Goal: Information Seeking & Learning: Learn about a topic

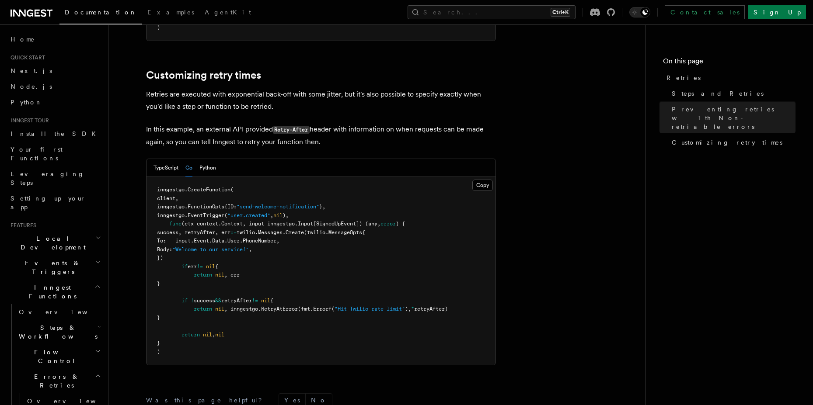
scroll to position [1381, 0]
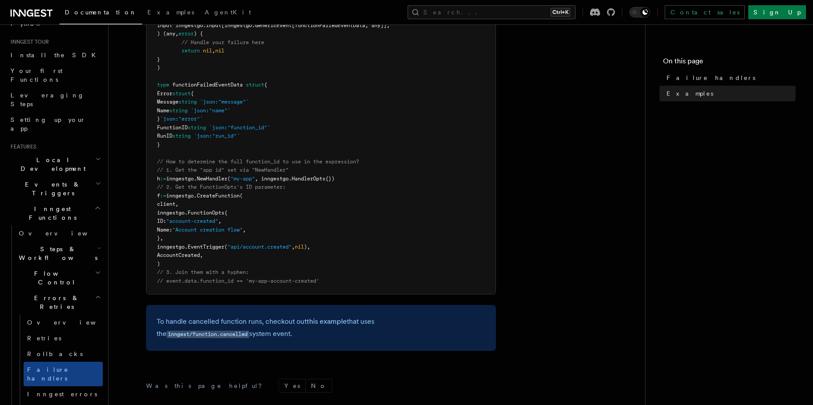
scroll to position [393, 0]
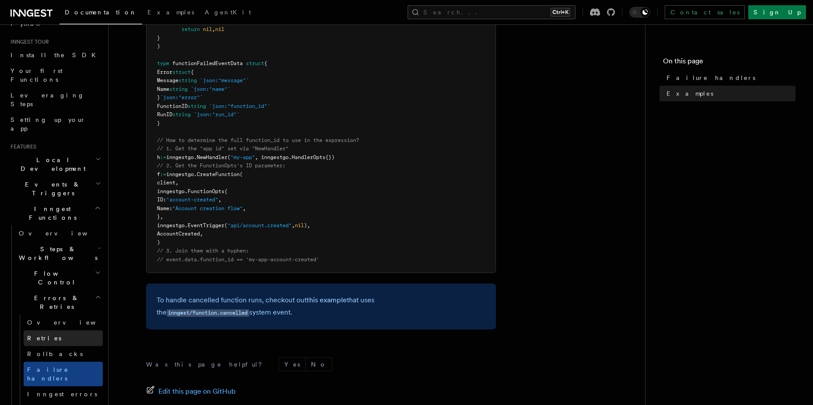
click at [49, 331] on link "Retries" at bounding box center [63, 339] width 79 height 16
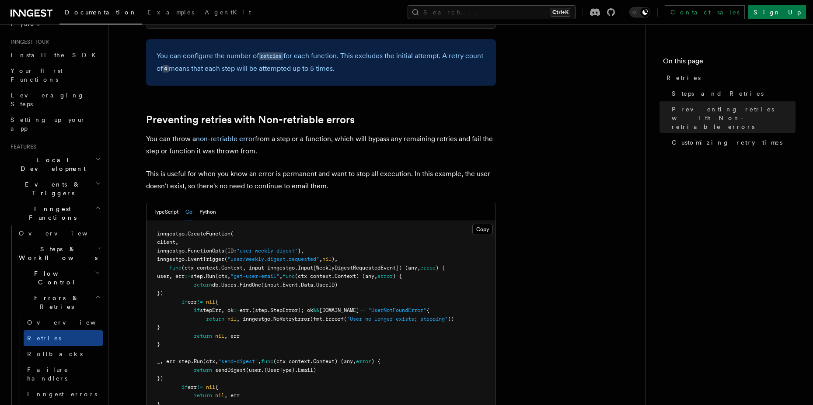
scroll to position [787, 0]
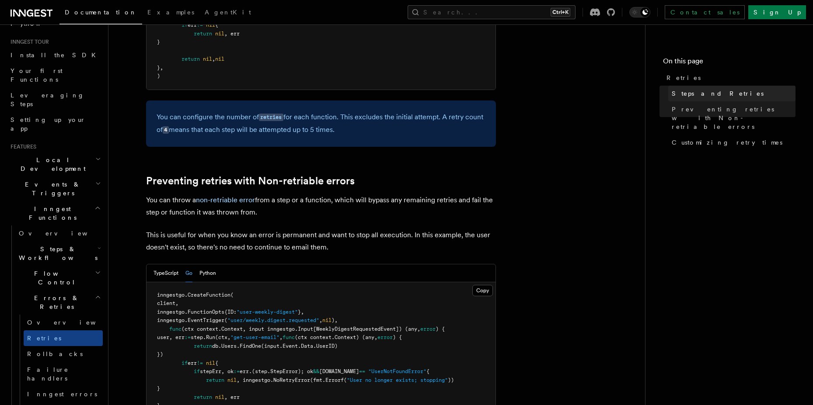
click at [701, 95] on span "Steps and Retries" at bounding box center [718, 93] width 92 height 9
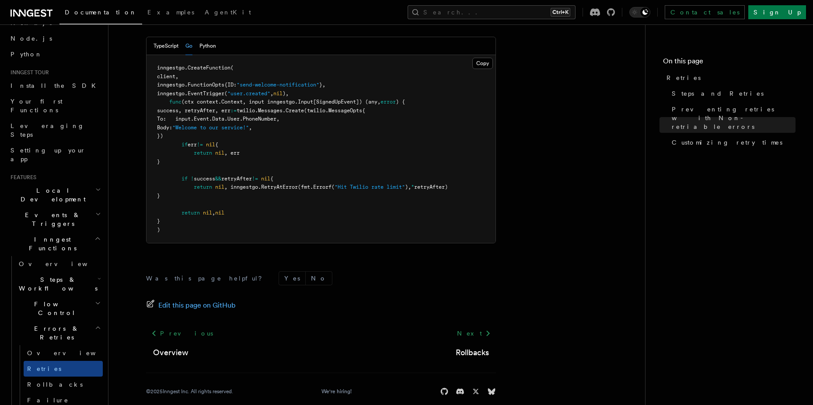
scroll to position [79, 0]
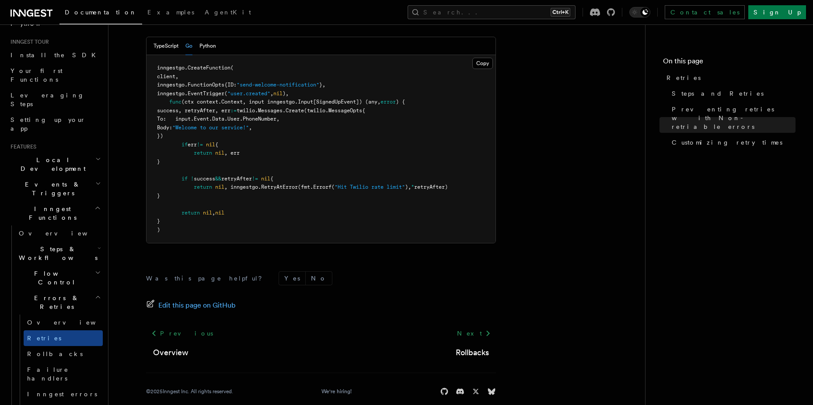
click at [63, 201] on h2 "Inngest Functions" at bounding box center [55, 213] width 96 height 24
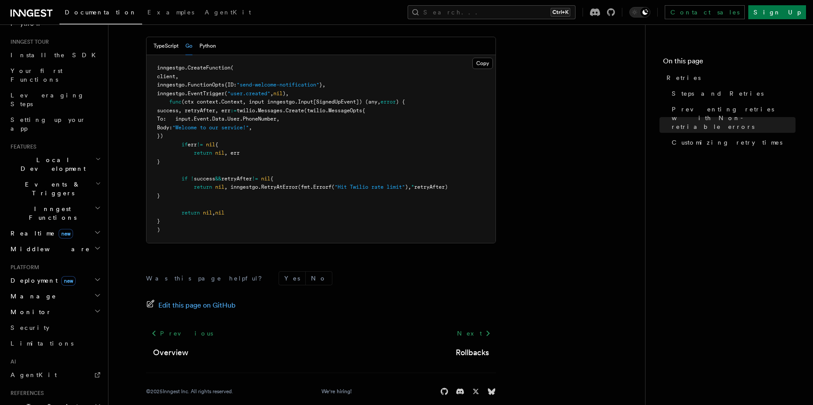
click at [71, 177] on h2 "Events & Triggers" at bounding box center [55, 189] width 96 height 24
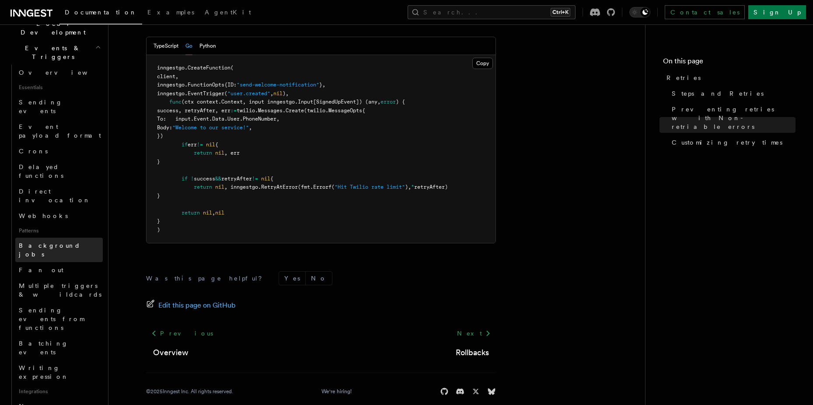
scroll to position [236, 0]
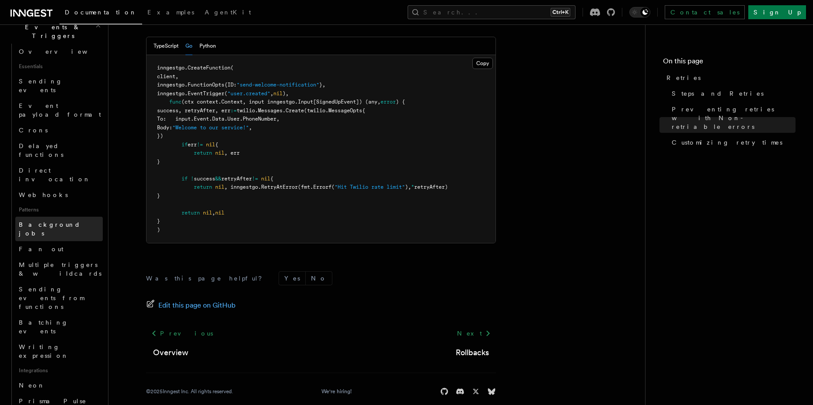
click at [56, 217] on link "Background jobs" at bounding box center [58, 229] width 87 height 24
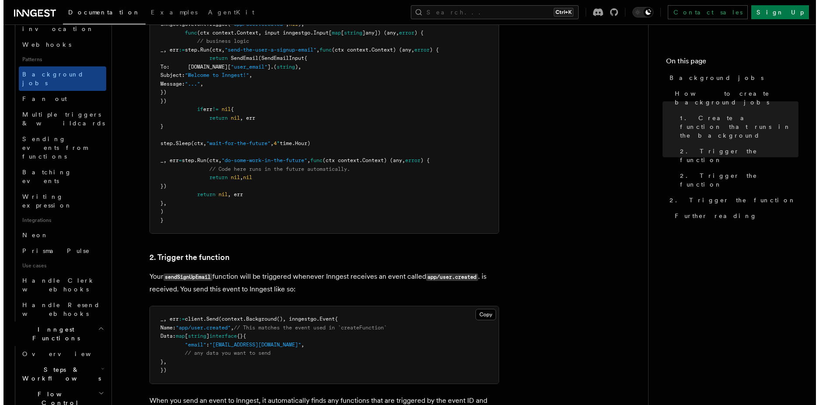
scroll to position [393, 0]
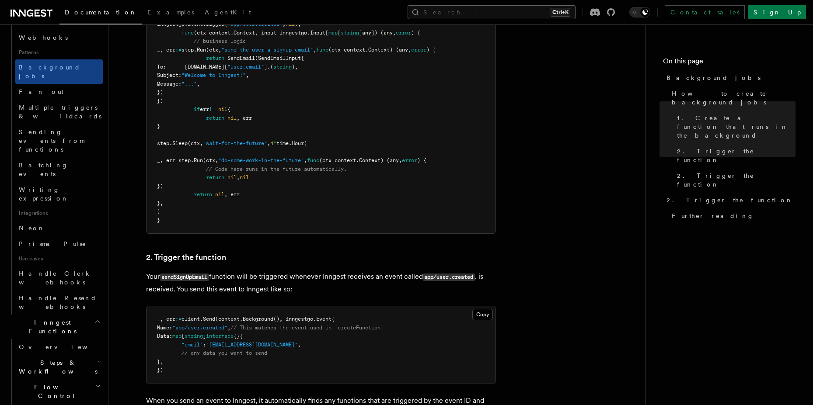
click at [571, 11] on button "Search... Ctrl+K" at bounding box center [491, 12] width 168 height 14
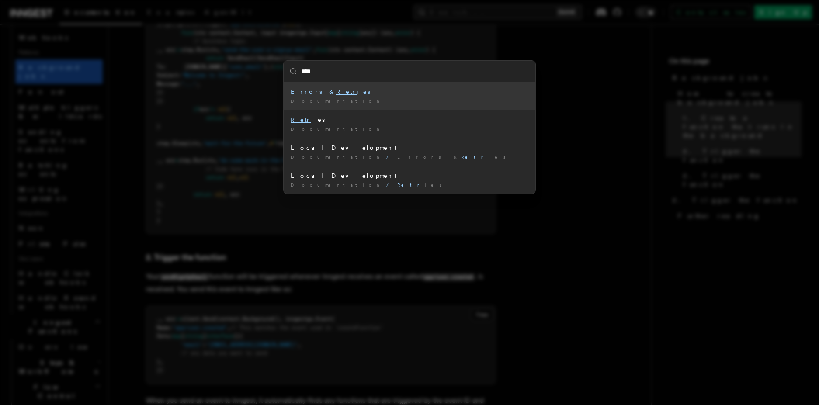
type input "*****"
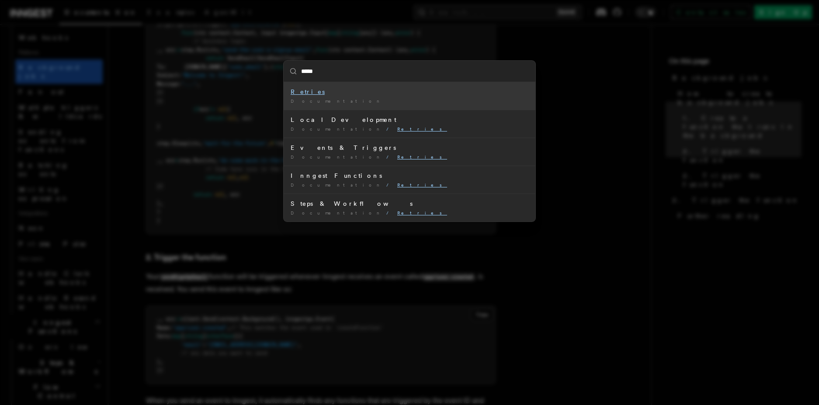
click at [305, 94] on mark "Retries" at bounding box center [308, 91] width 34 height 7
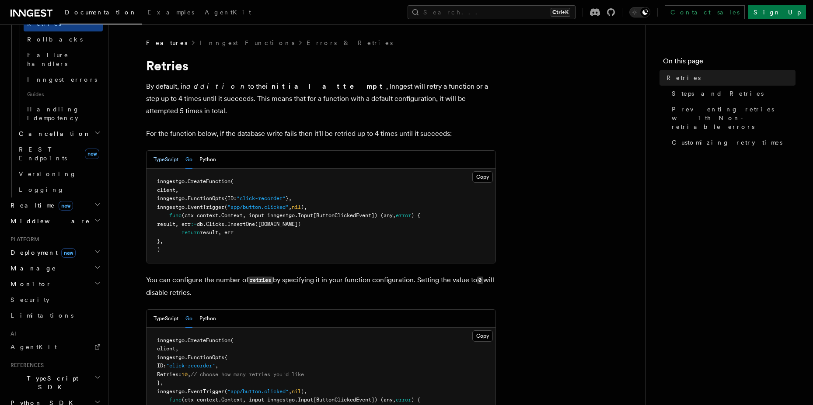
click at [168, 151] on button "TypeScript" at bounding box center [165, 160] width 25 height 18
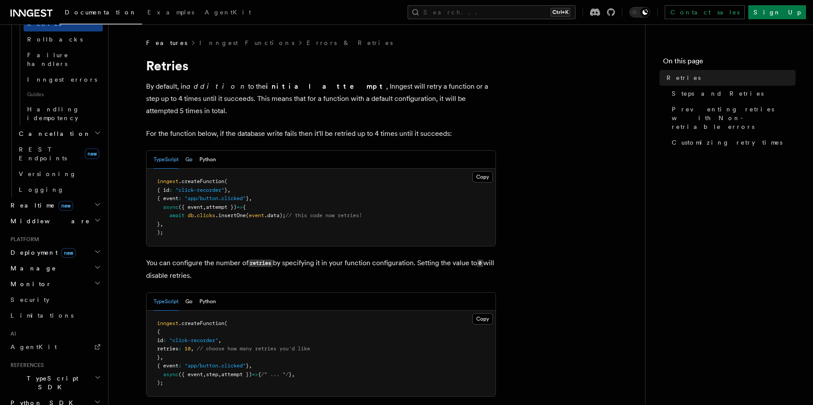
click at [188, 151] on button "Go" at bounding box center [188, 160] width 7 height 18
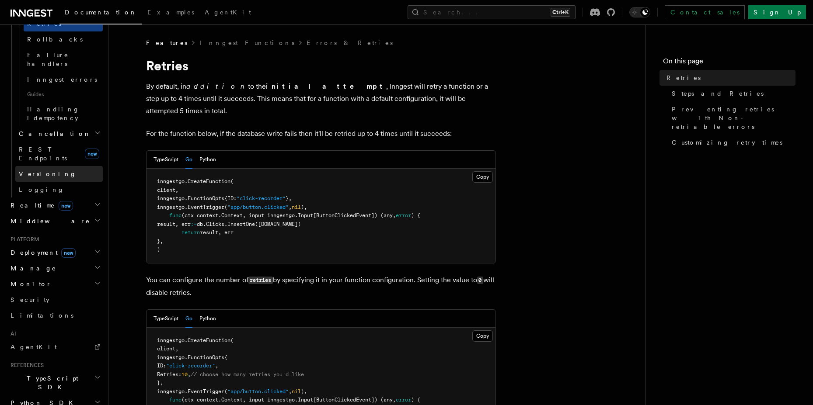
scroll to position [157, 0]
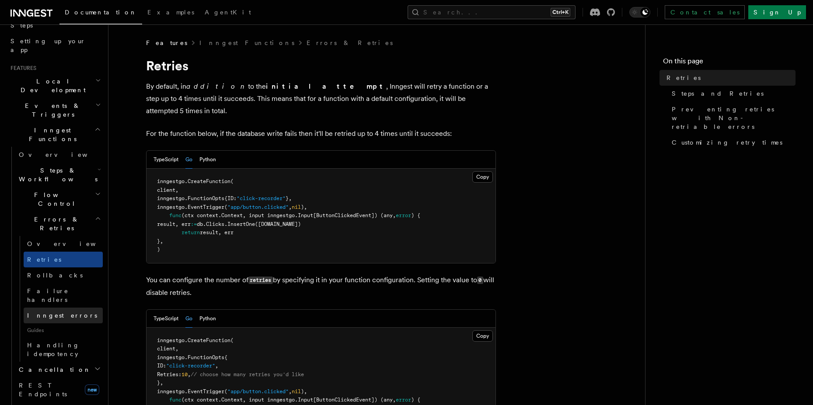
click at [64, 312] on span "Inngest errors" at bounding box center [62, 315] width 70 height 7
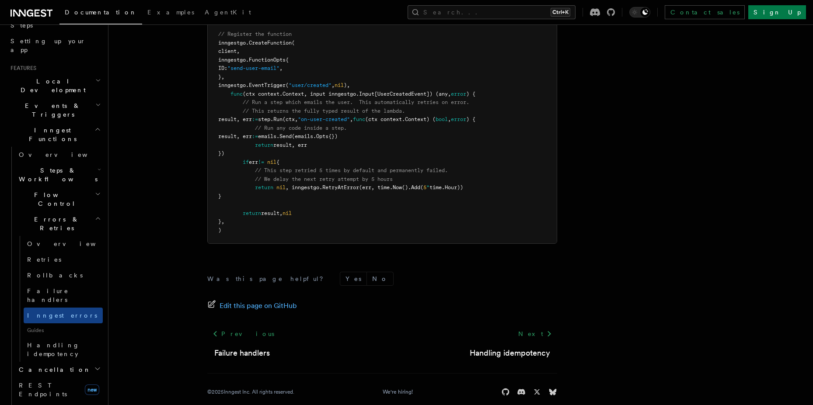
scroll to position [971, 0]
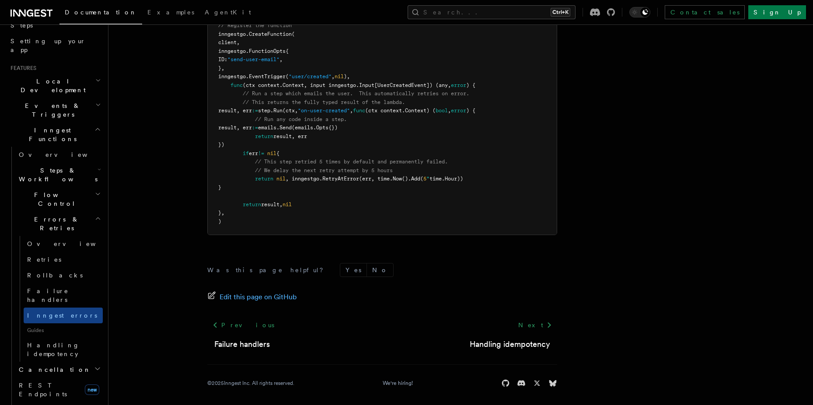
click at [34, 215] on span "Errors & Retries" at bounding box center [55, 223] width 80 height 17
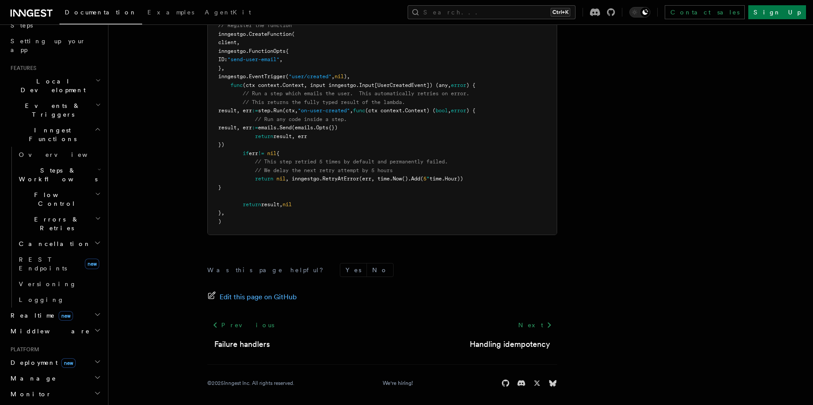
click at [58, 215] on span "Errors & Retries" at bounding box center [55, 223] width 80 height 17
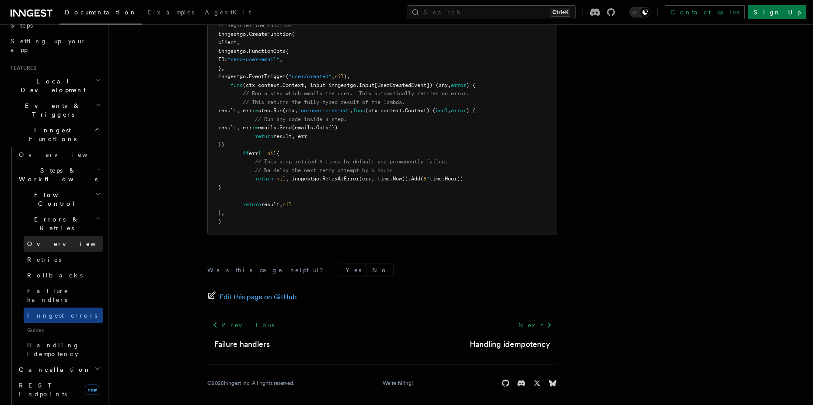
click at [49, 240] on span "Overview" at bounding box center [72, 243] width 90 height 7
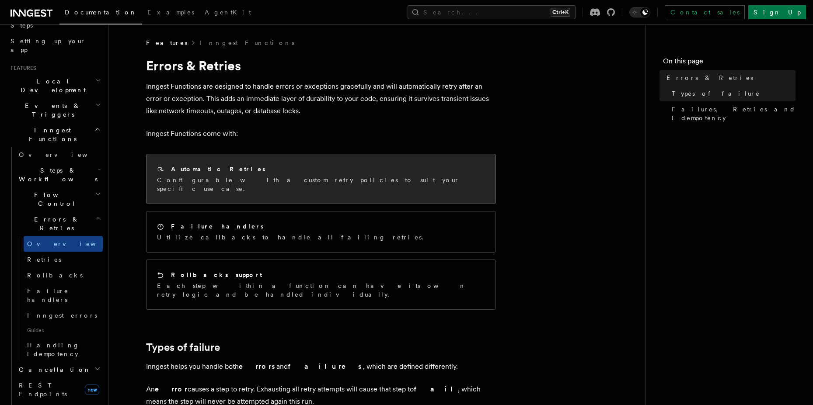
click at [260, 170] on div "Automatic Retries" at bounding box center [321, 169] width 328 height 9
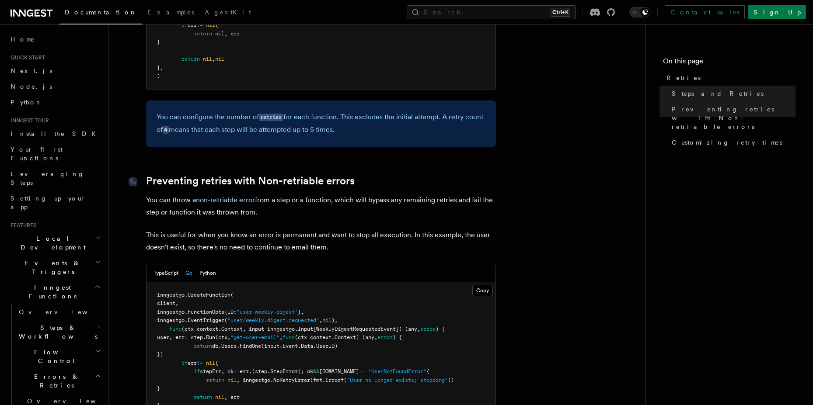
scroll to position [866, 0]
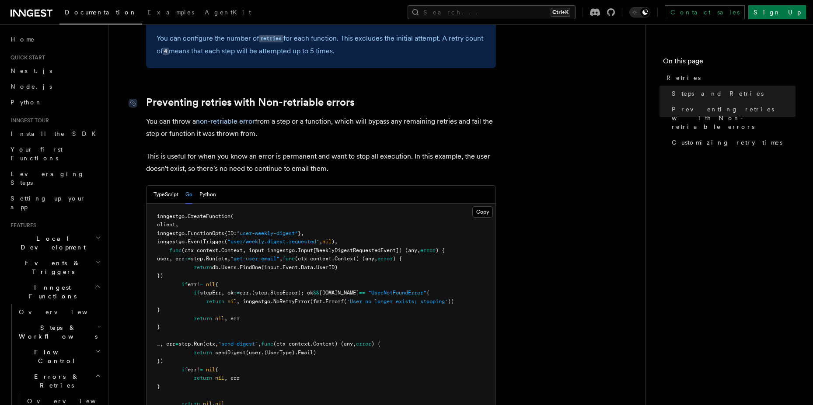
click at [248, 96] on link "Preventing retries with Non-retriable errors" at bounding box center [250, 102] width 209 height 12
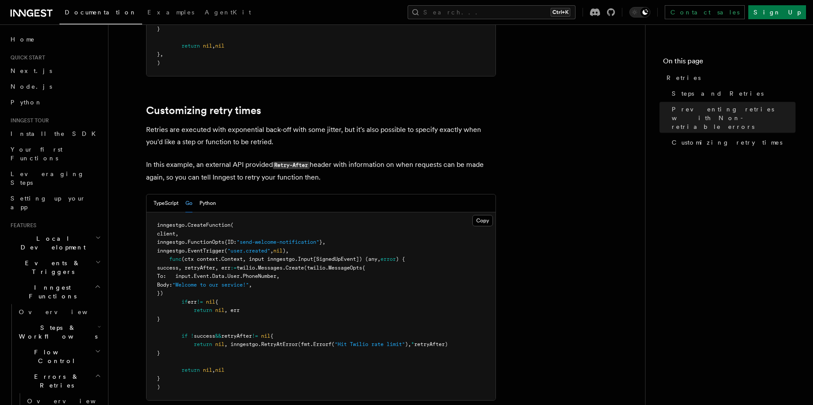
scroll to position [1381, 0]
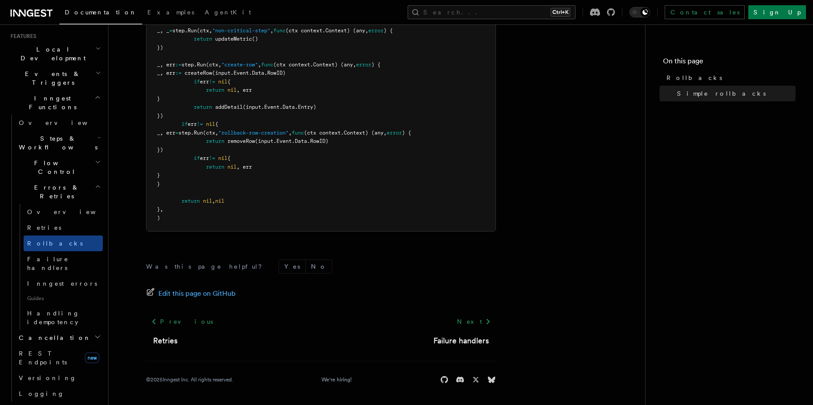
scroll to position [236, 0]
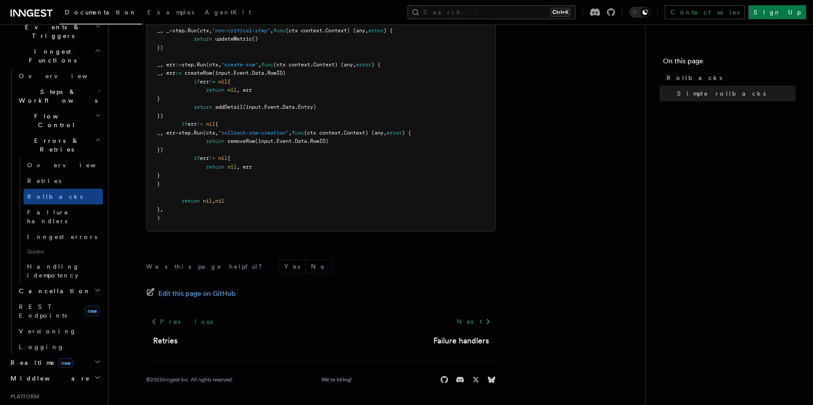
click at [49, 287] on span "Cancellation" at bounding box center [53, 291] width 76 height 9
click at [53, 287] on span "Cancellation" at bounding box center [53, 291] width 76 height 9
click at [43, 303] on span "REST Endpoints" at bounding box center [43, 311] width 48 height 16
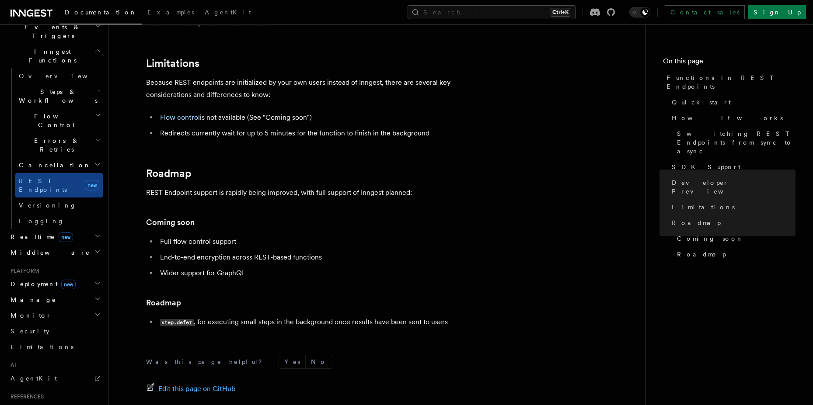
scroll to position [1495, 0]
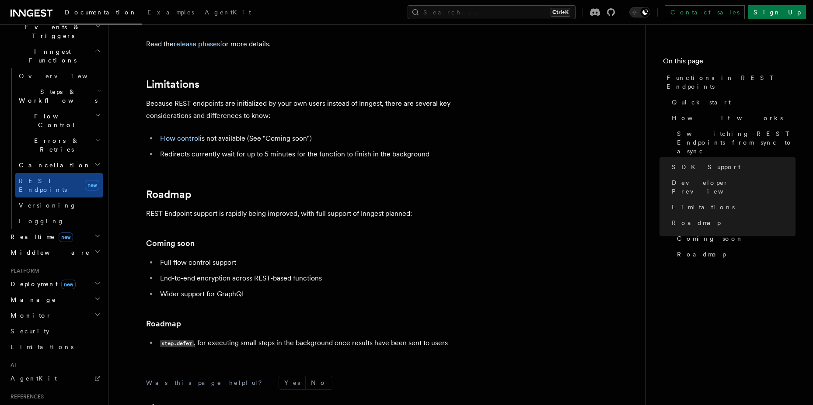
click at [56, 229] on h2 "Realtime new" at bounding box center [55, 237] width 96 height 16
click at [55, 285] on h2 "Middleware" at bounding box center [55, 293] width 96 height 16
click at [61, 320] on span "new" at bounding box center [68, 325] width 14 height 10
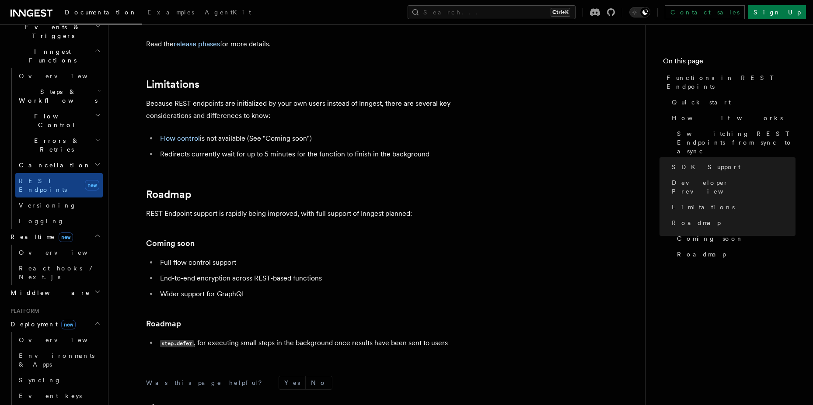
scroll to position [315, 0]
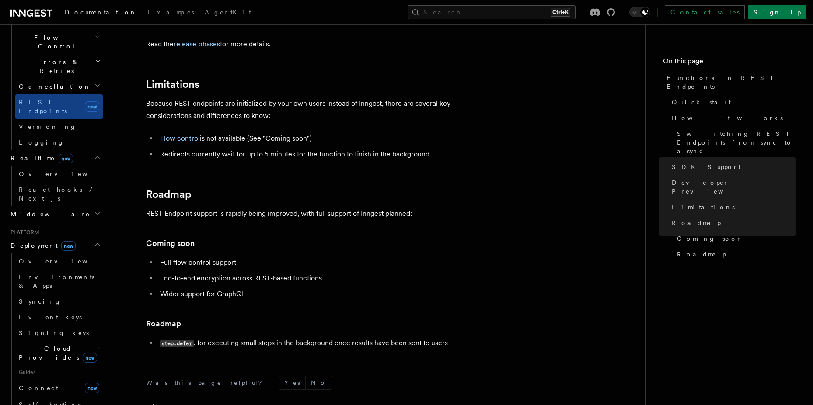
click at [90, 341] on h2 "Cloud Providers new" at bounding box center [58, 353] width 87 height 24
click at [61, 241] on span "new" at bounding box center [68, 246] width 14 height 10
